Goal: Contribute content: Contribute content

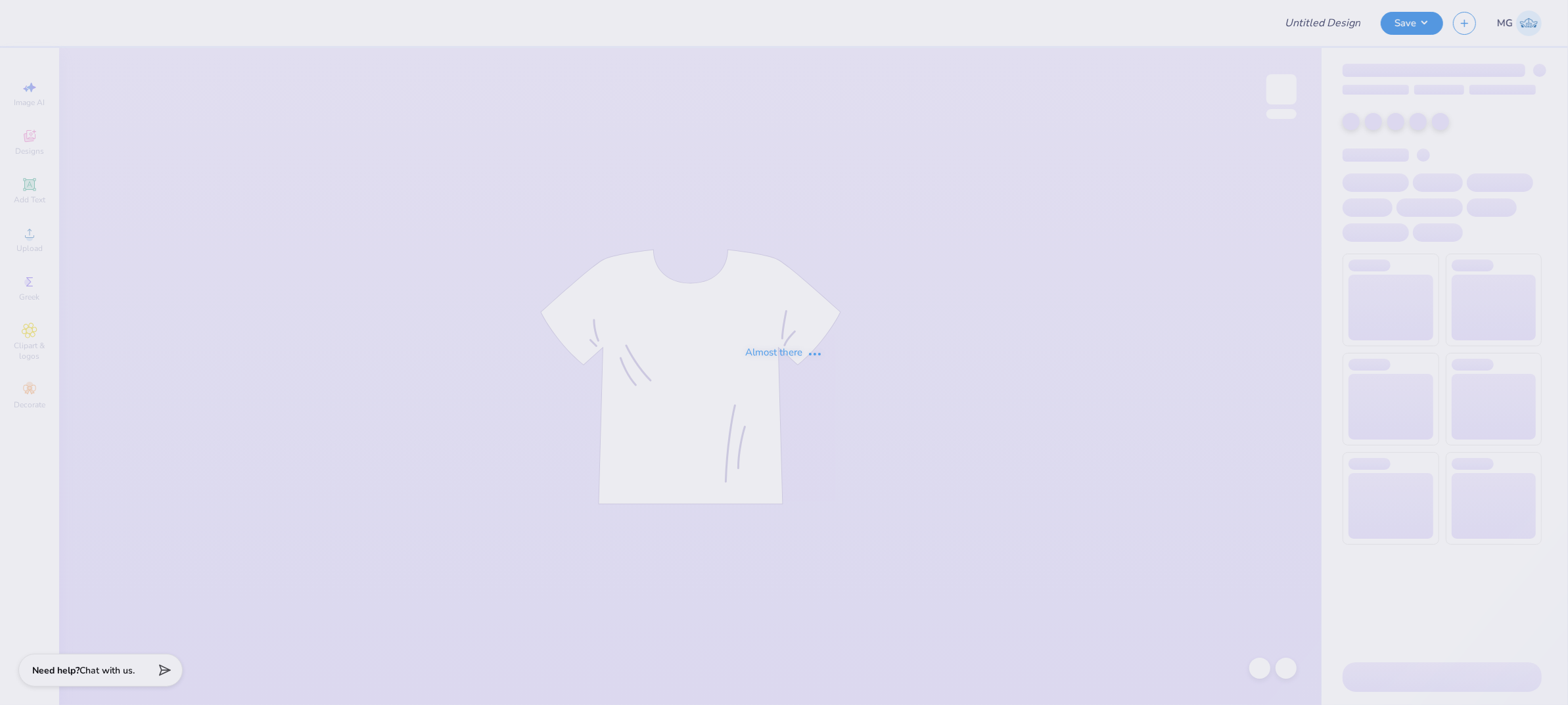
type input "AXID longsleeve"
type input "Air Products Supply Merch"
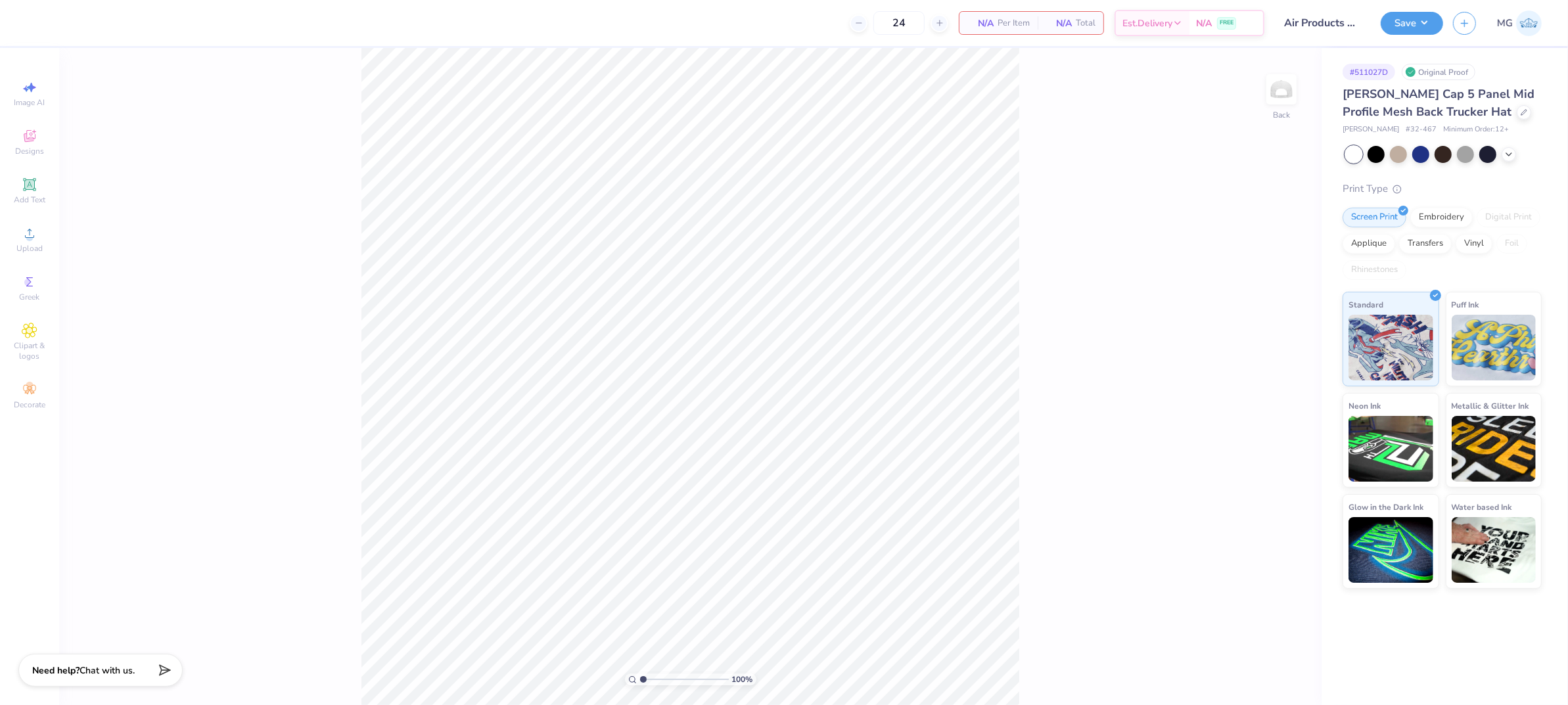
click at [1064, 300] on div "100 % Back" at bounding box center [691, 376] width 1263 height 657
click at [246, 187] on div "100 % Back" at bounding box center [691, 376] width 1263 height 657
click at [41, 238] on div "Upload" at bounding box center [29, 239] width 46 height 39
click at [285, 210] on div "100 % Back" at bounding box center [691, 376] width 1263 height 657
click at [39, 237] on div "Upload" at bounding box center [29, 239] width 46 height 39
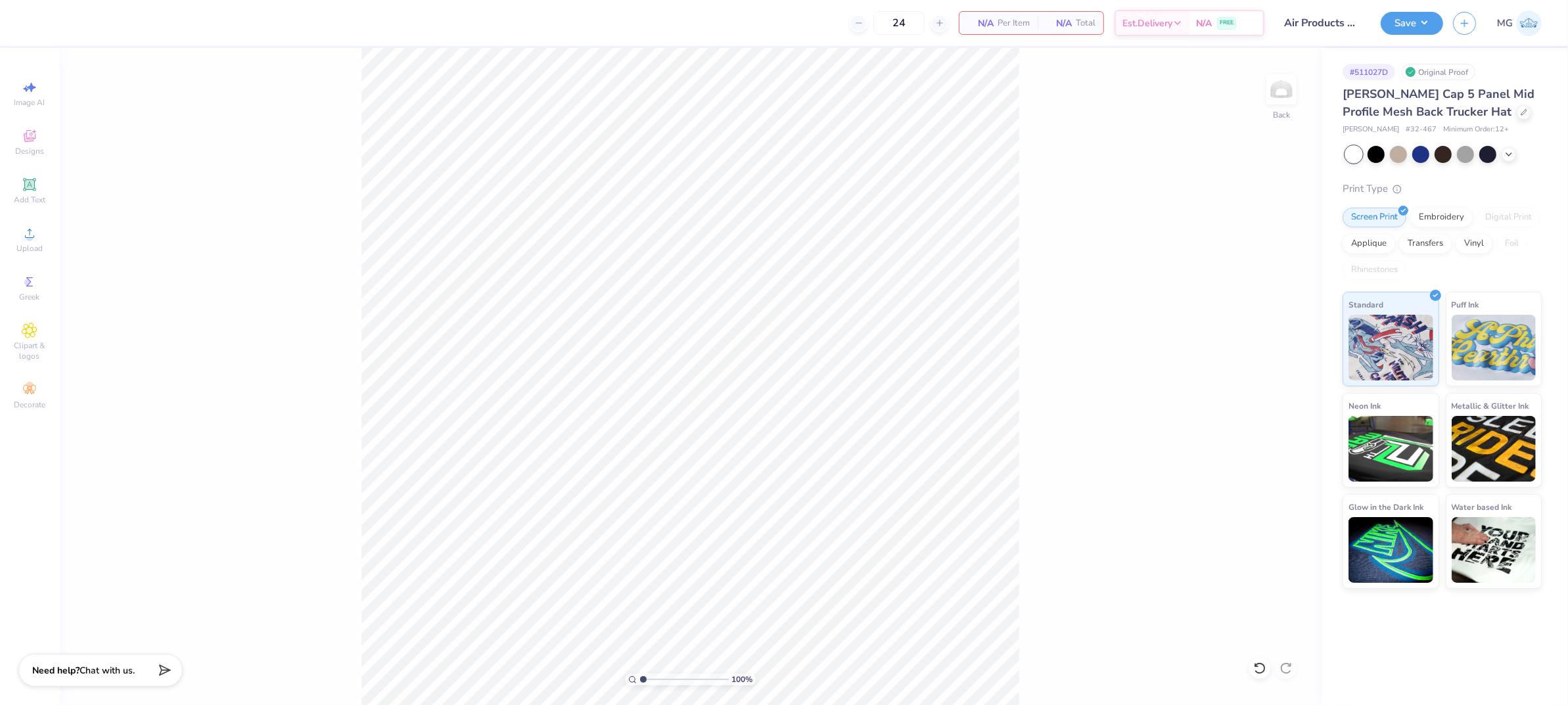
click at [97, 222] on div "100 % Back" at bounding box center [691, 376] width 1263 height 657
click at [35, 238] on icon at bounding box center [29, 233] width 15 height 15
click at [1069, 321] on div "100 % Back" at bounding box center [691, 376] width 1263 height 657
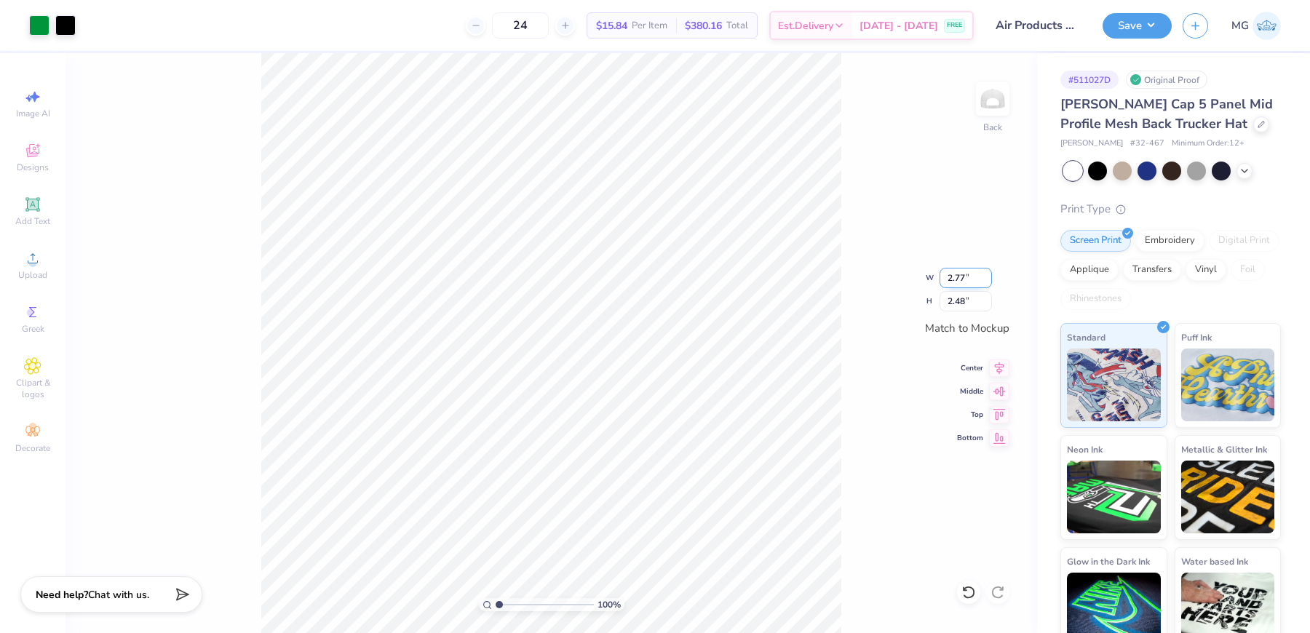
drag, startPoint x: 965, startPoint y: 274, endPoint x: 964, endPoint y: 282, distance: 7.3
click at [965, 274] on input "2.77" at bounding box center [966, 278] width 52 height 20
type input "2.70"
type input "2.42"
type input "2"
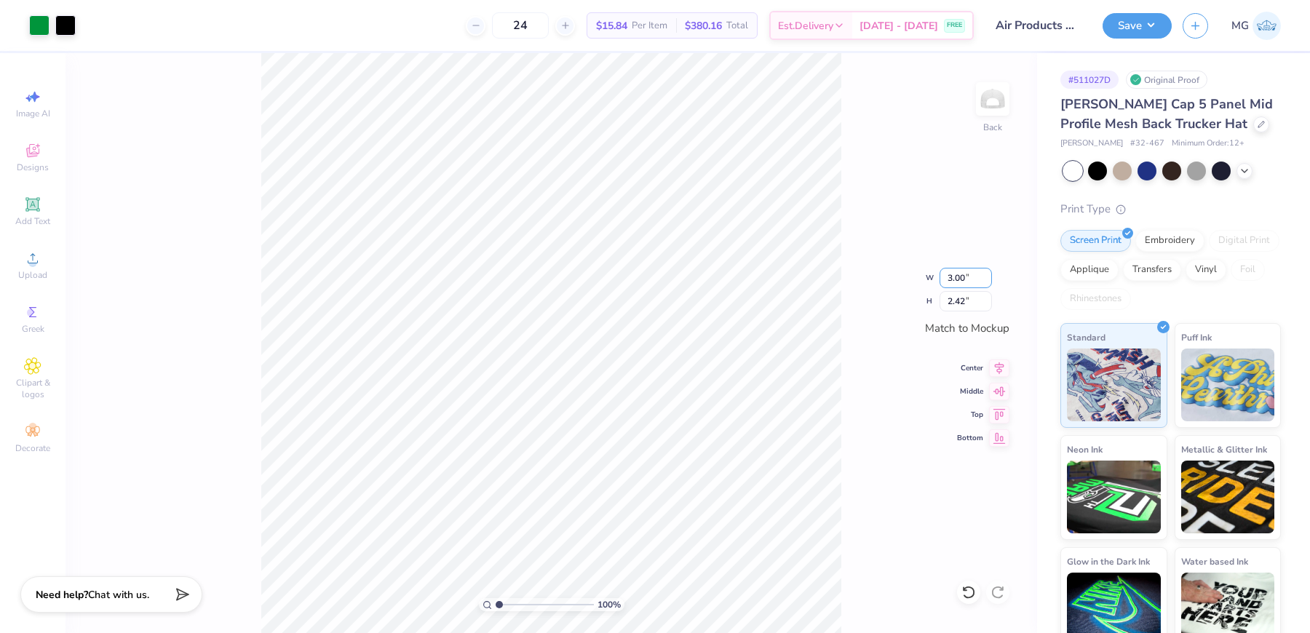
type input "2.79"
type input "2.50"
click at [966, 279] on input "2.79" at bounding box center [966, 278] width 52 height 20
type input "2.80"
click at [963, 280] on input "2.79" at bounding box center [966, 278] width 52 height 20
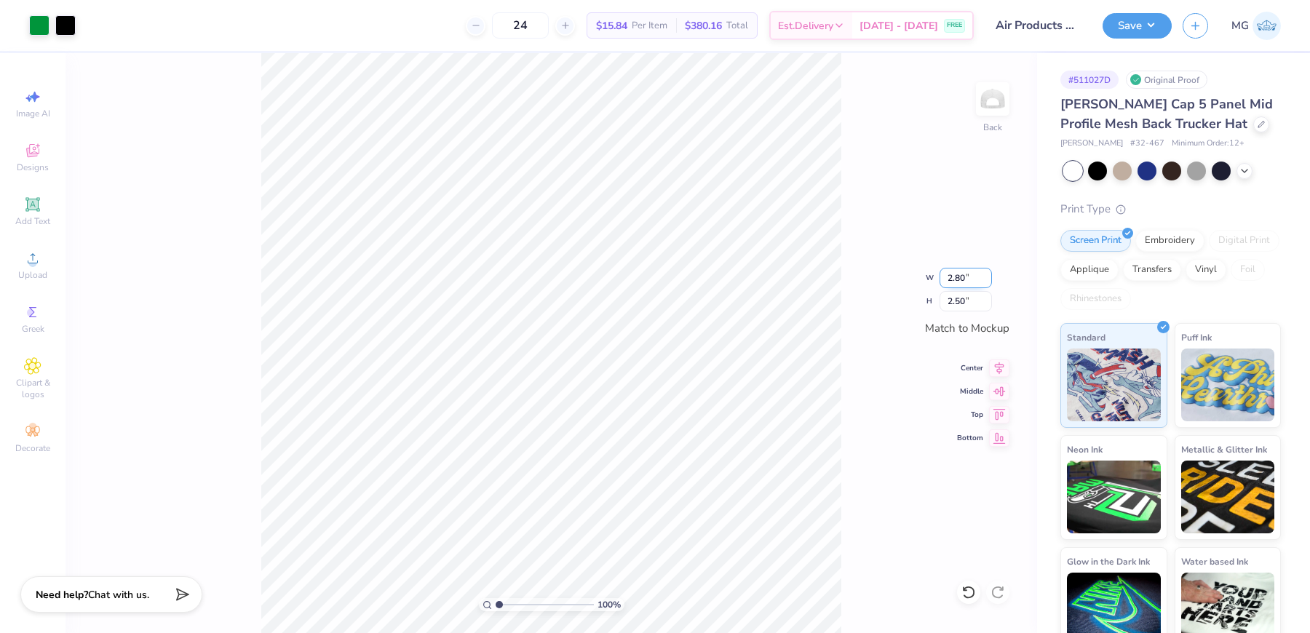
type input "2.80"
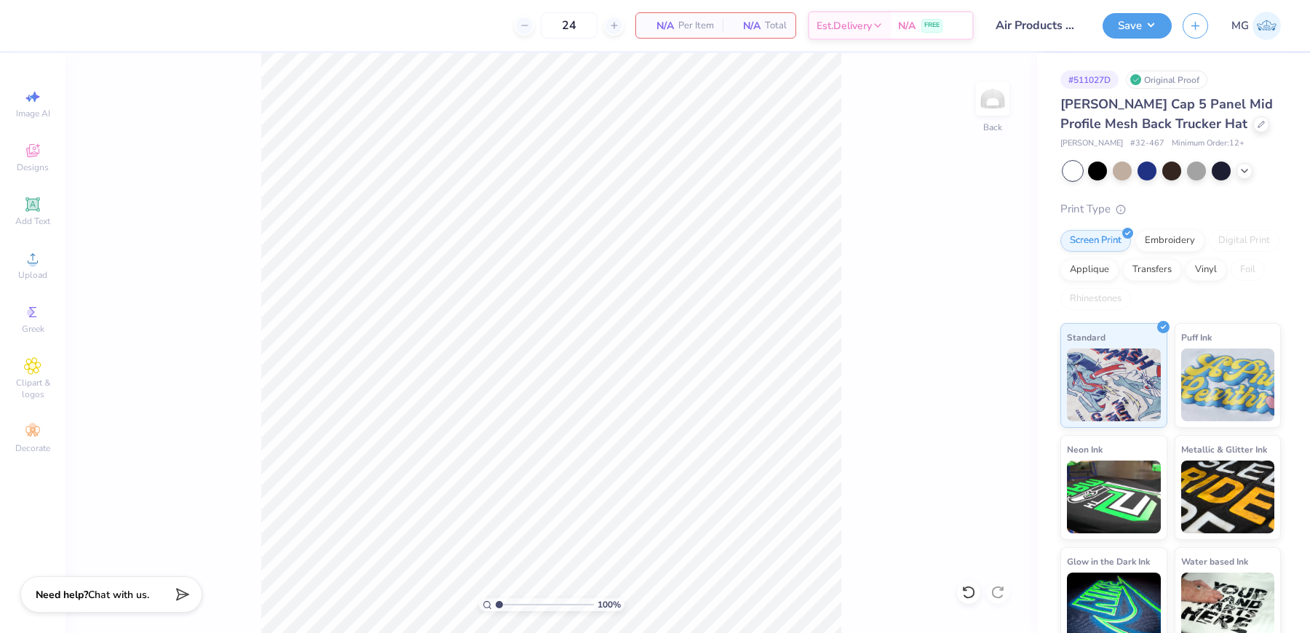
click at [156, 234] on div "100 % Back" at bounding box center [552, 343] width 972 height 580
click at [39, 268] on div "Upload" at bounding box center [32, 265] width 51 height 43
drag, startPoint x: 199, startPoint y: 312, endPoint x: 154, endPoint y: 266, distance: 64.9
click at [199, 311] on div "100 % Back" at bounding box center [552, 343] width 972 height 580
click at [36, 256] on icon at bounding box center [32, 258] width 17 height 17
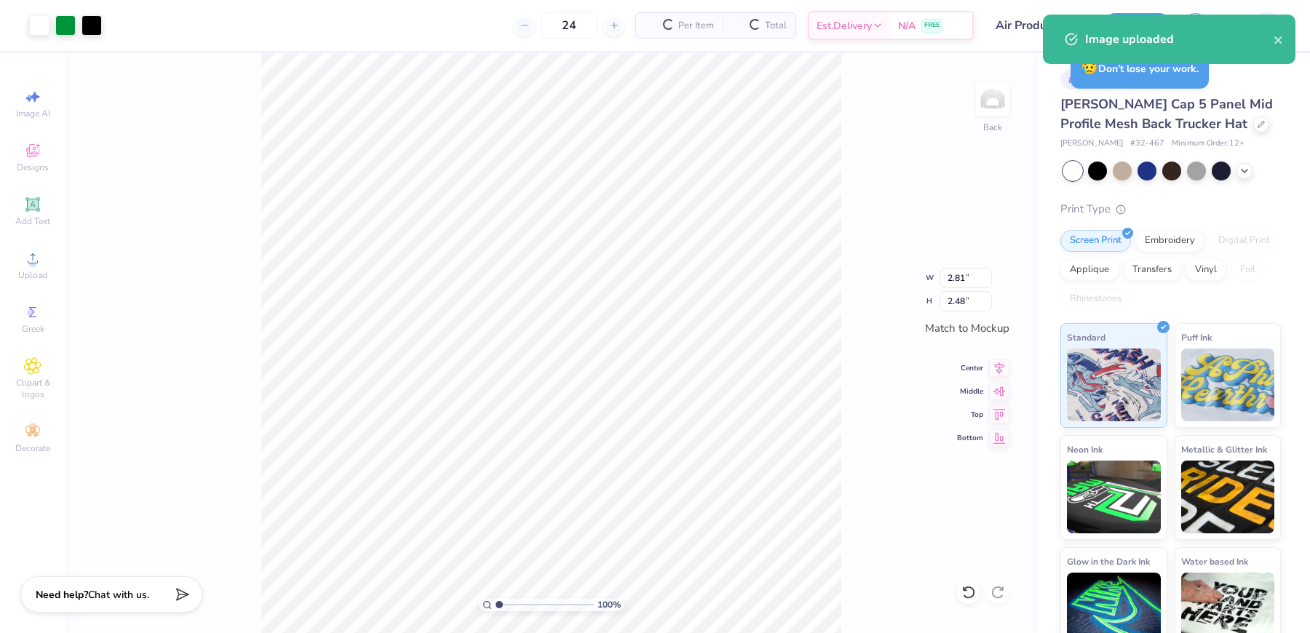
click at [842, 240] on div "100 % Back W 2.81 2.81 " H 2.48 2.48 " Match to Mockup Center Middle Top Bottom" at bounding box center [552, 343] width 972 height 580
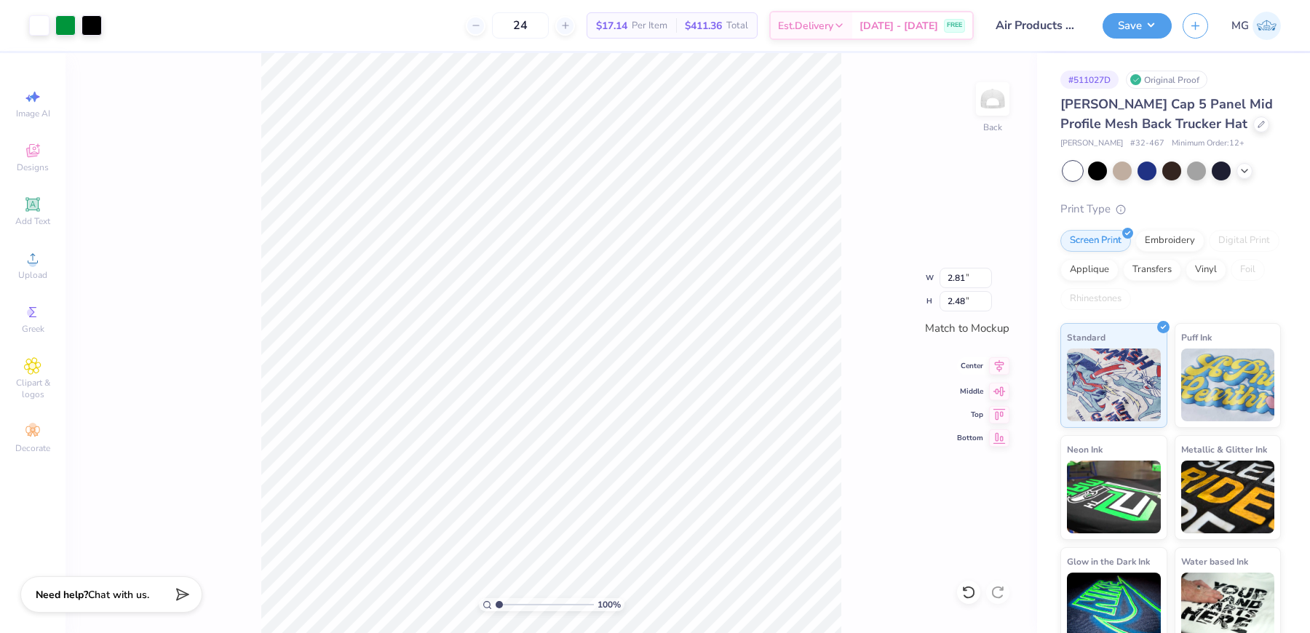
click at [1001, 367] on icon at bounding box center [999, 366] width 9 height 12
click at [965, 281] on input "2.81" at bounding box center [966, 278] width 52 height 20
type input "2.80"
type input "2.47"
click at [992, 365] on icon at bounding box center [999, 365] width 20 height 17
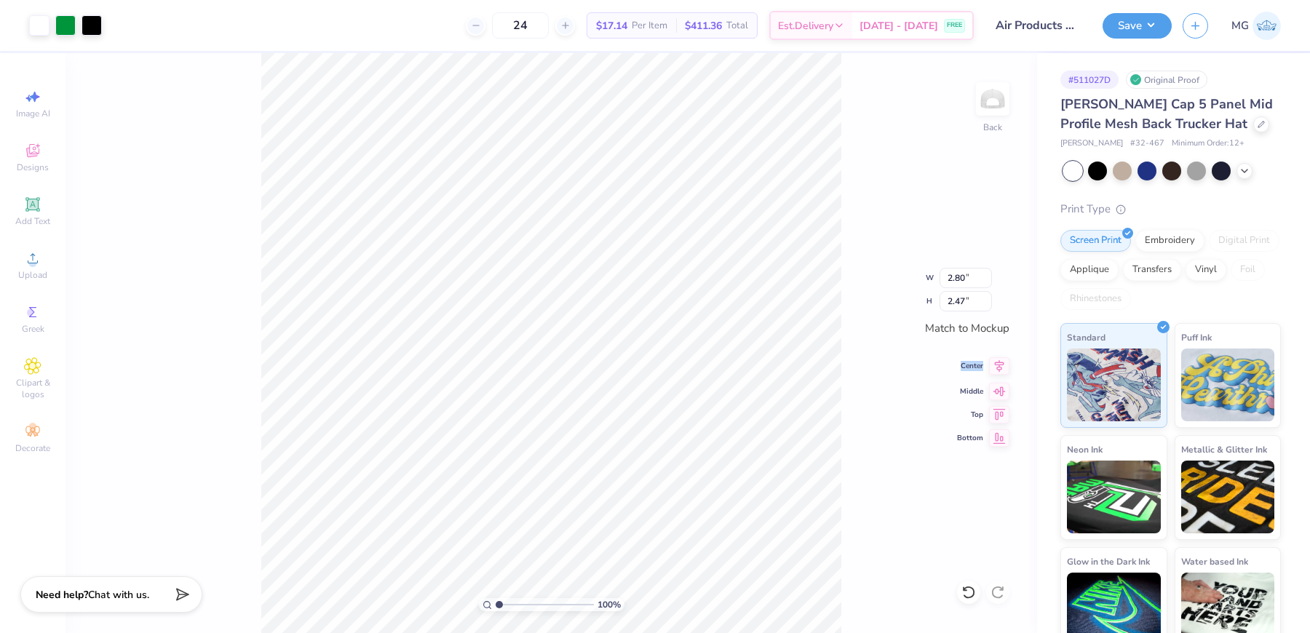
click at [992, 365] on icon at bounding box center [999, 365] width 20 height 17
click at [1182, 270] on div "Transfers" at bounding box center [1152, 268] width 58 height 22
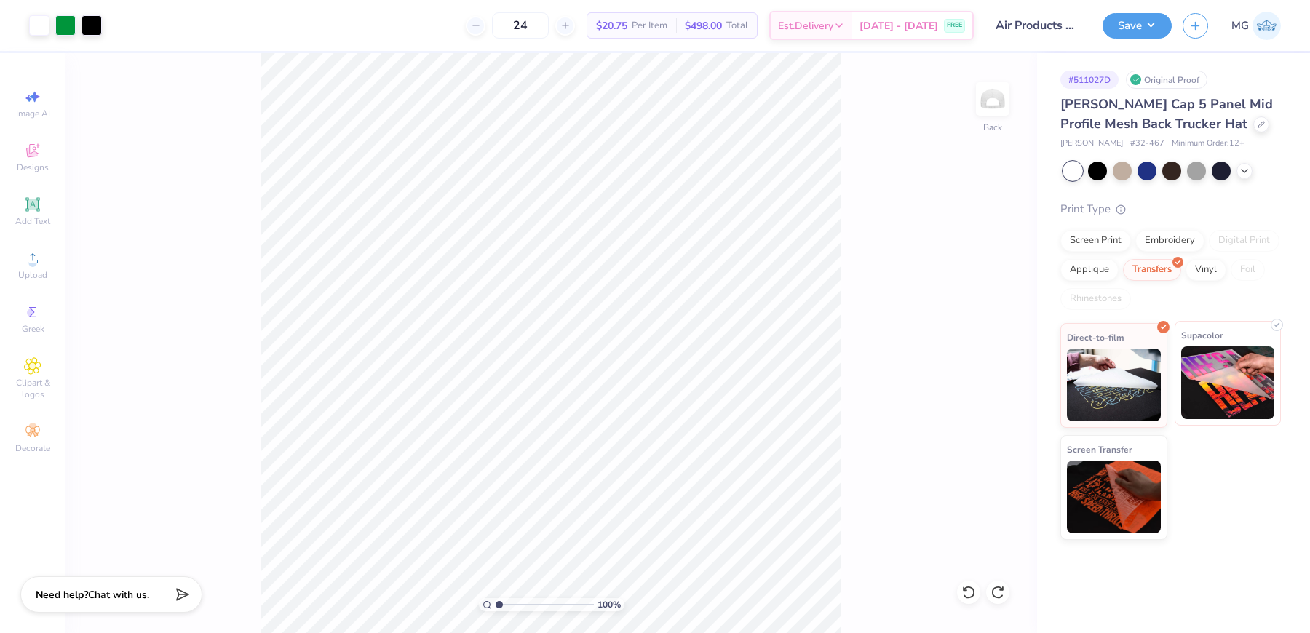
click at [1228, 369] on img at bounding box center [1229, 383] width 94 height 73
click at [885, 251] on div "100 % Back" at bounding box center [552, 343] width 972 height 580
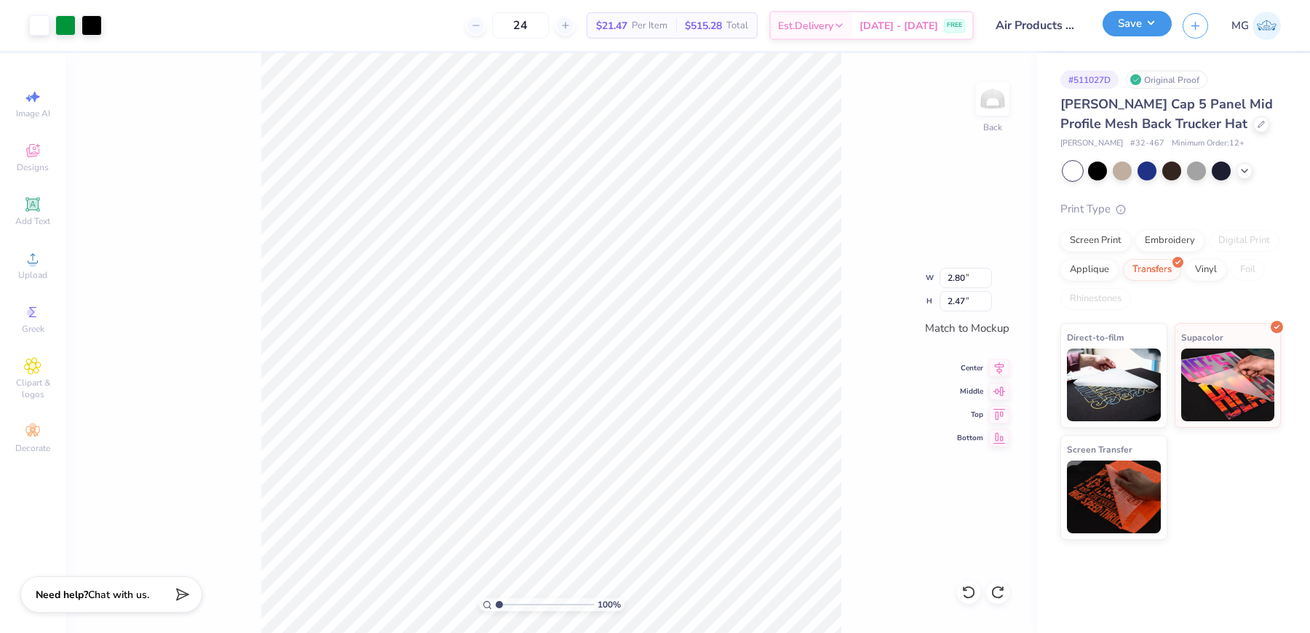
click at [1158, 34] on button "Save" at bounding box center [1137, 23] width 69 height 25
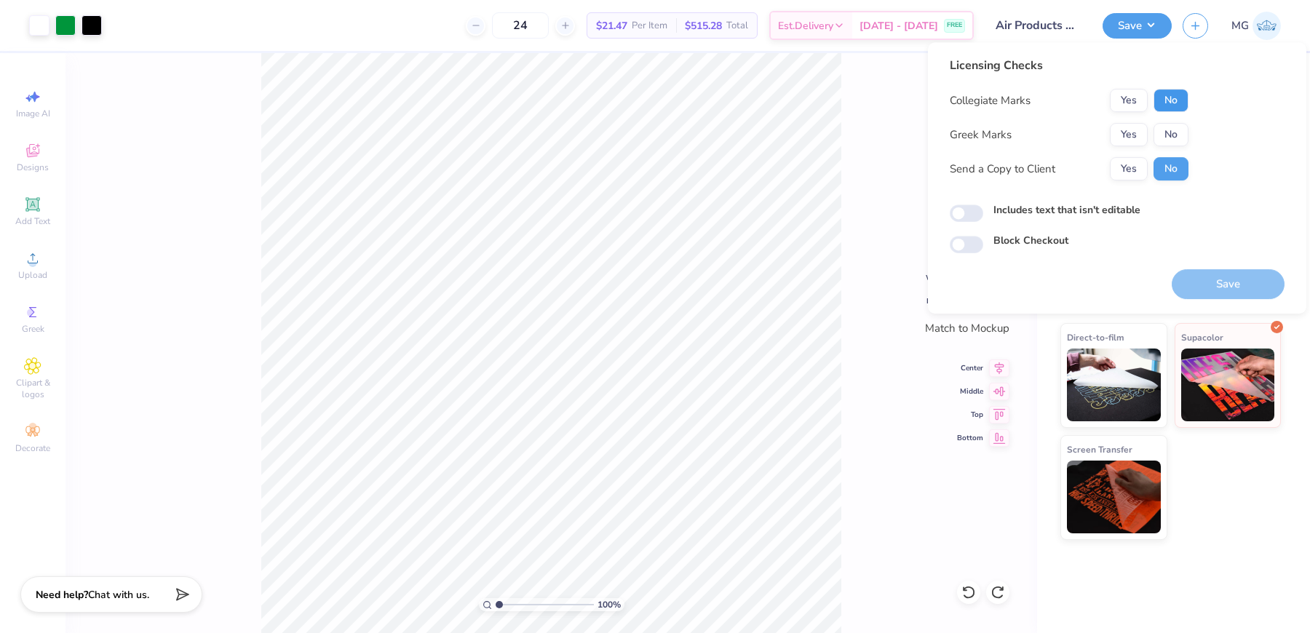
click at [1168, 98] on button "No" at bounding box center [1171, 100] width 35 height 23
click at [1171, 130] on button "No" at bounding box center [1171, 134] width 35 height 23
click at [1132, 169] on button "Yes" at bounding box center [1129, 168] width 38 height 23
click at [1060, 200] on div "Licensing Checks Collegiate Marks Yes No Greek Marks Yes No Send a Copy to Clie…" at bounding box center [1117, 155] width 335 height 197
click at [1057, 209] on label "Includes text that isn't editable" at bounding box center [1067, 209] width 147 height 15
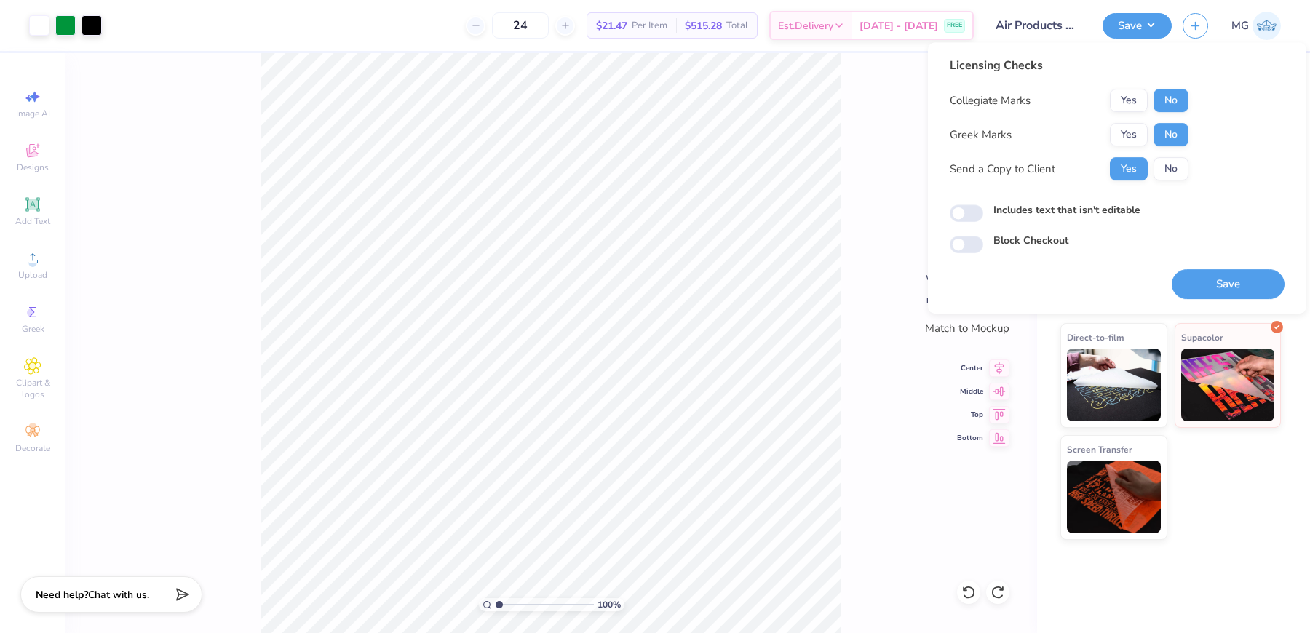
click at [984, 209] on input "Includes text that isn't editable" at bounding box center [966, 213] width 33 height 17
checkbox input "true"
click at [1244, 275] on button "Save" at bounding box center [1228, 284] width 113 height 30
